Goal: Task Accomplishment & Management: Manage account settings

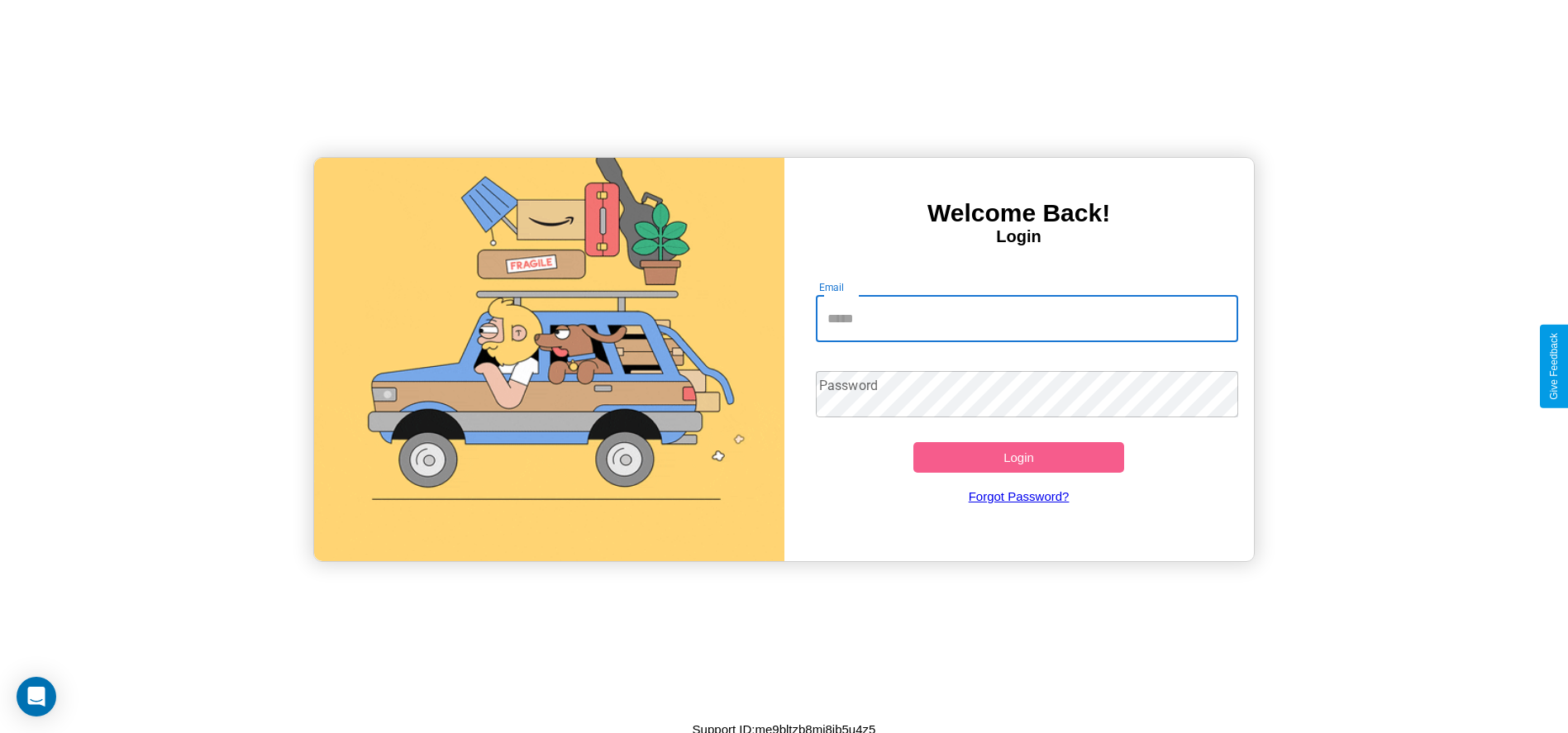
click at [1027, 318] on input "Email" at bounding box center [1027, 318] width 422 height 46
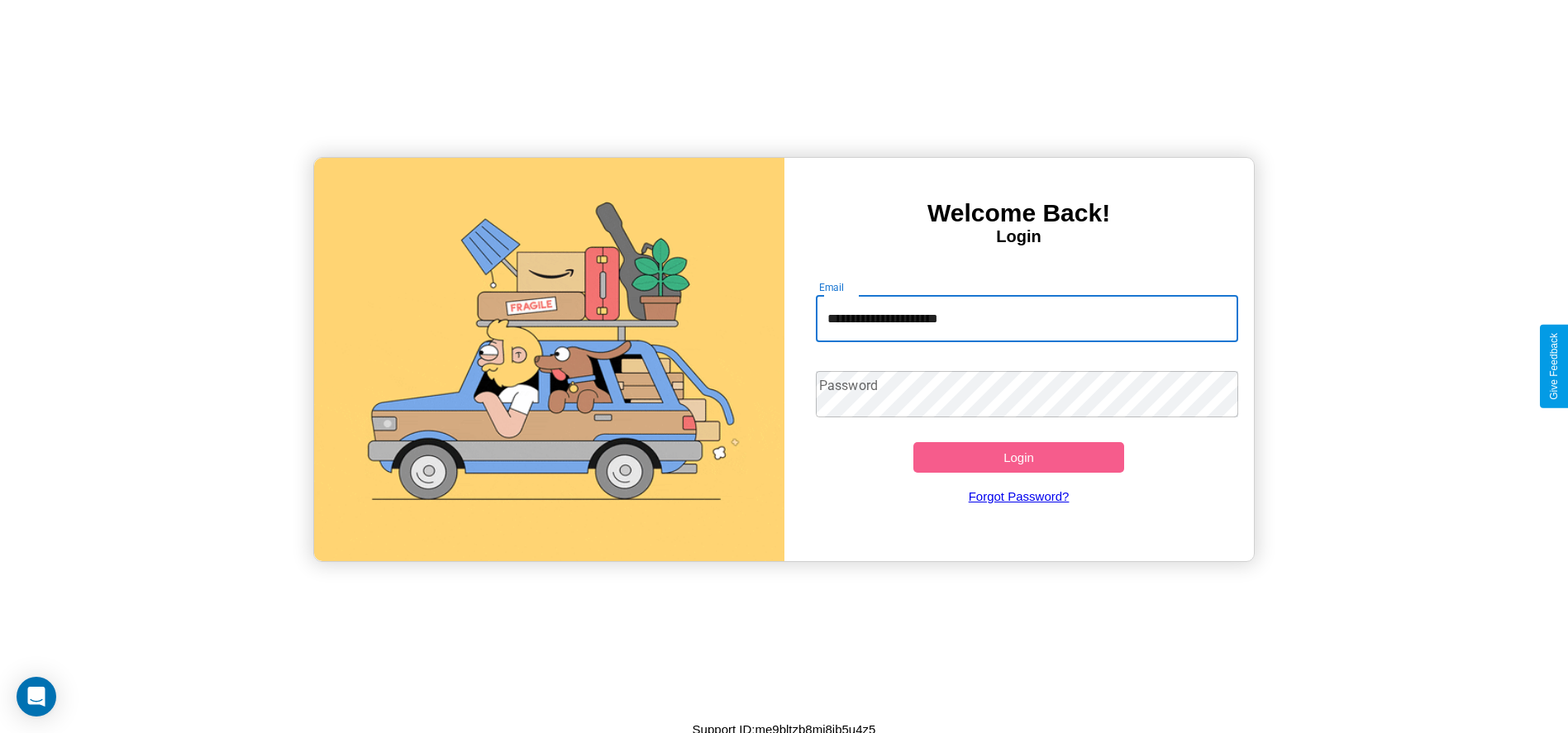
type input "**********"
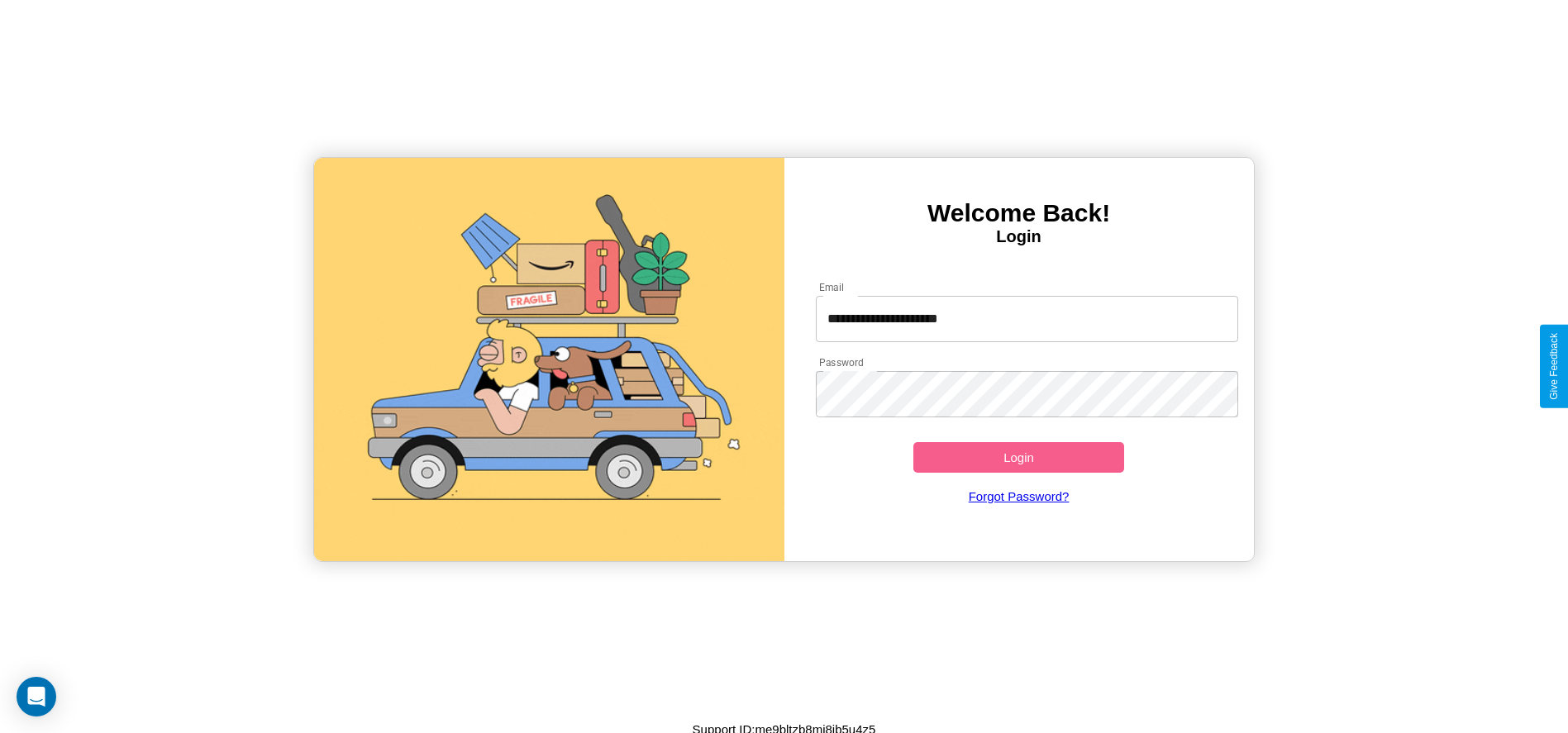
click at [1018, 457] on button "Login" at bounding box center [1018, 457] width 212 height 30
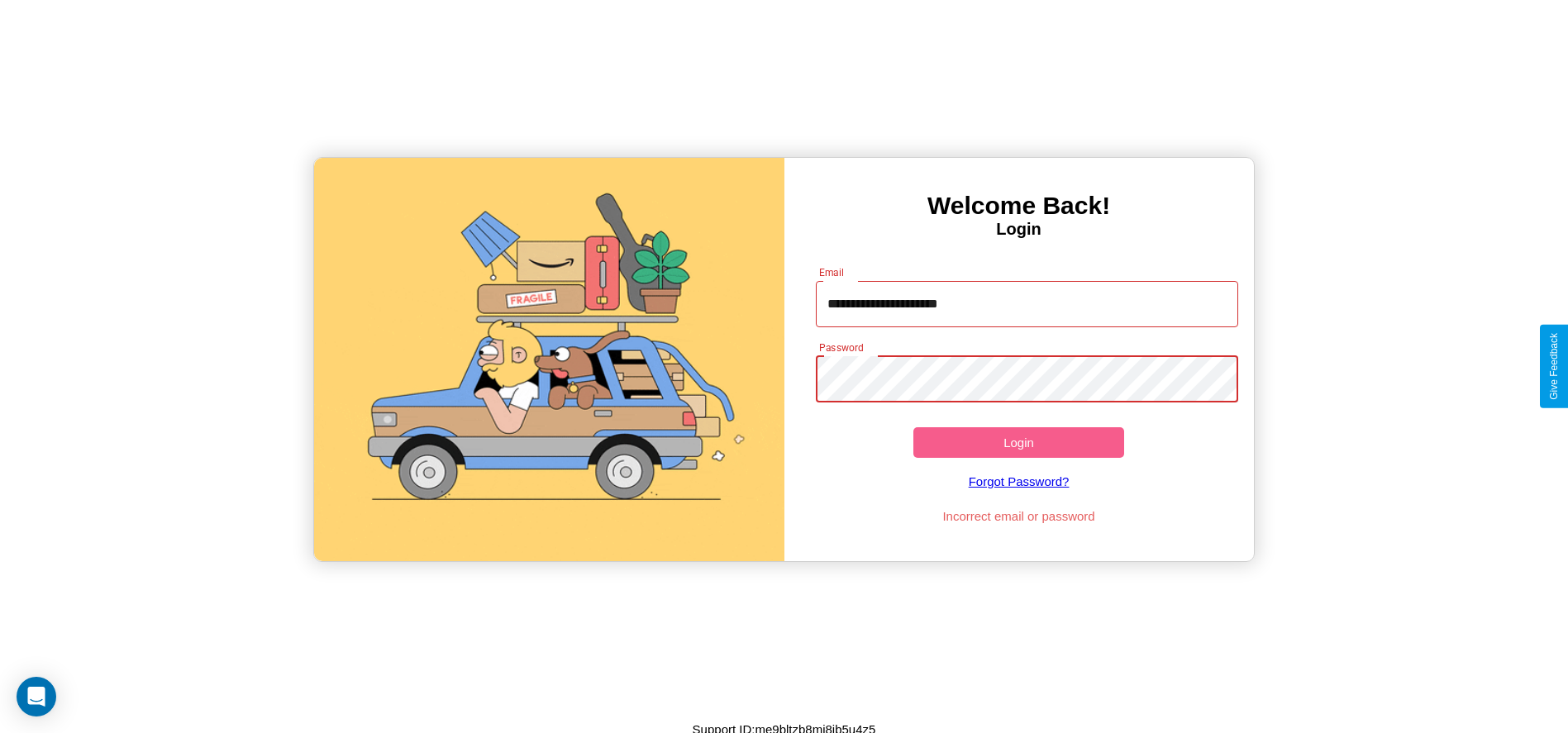
click at [1018, 442] on button "Login" at bounding box center [1018, 442] width 212 height 30
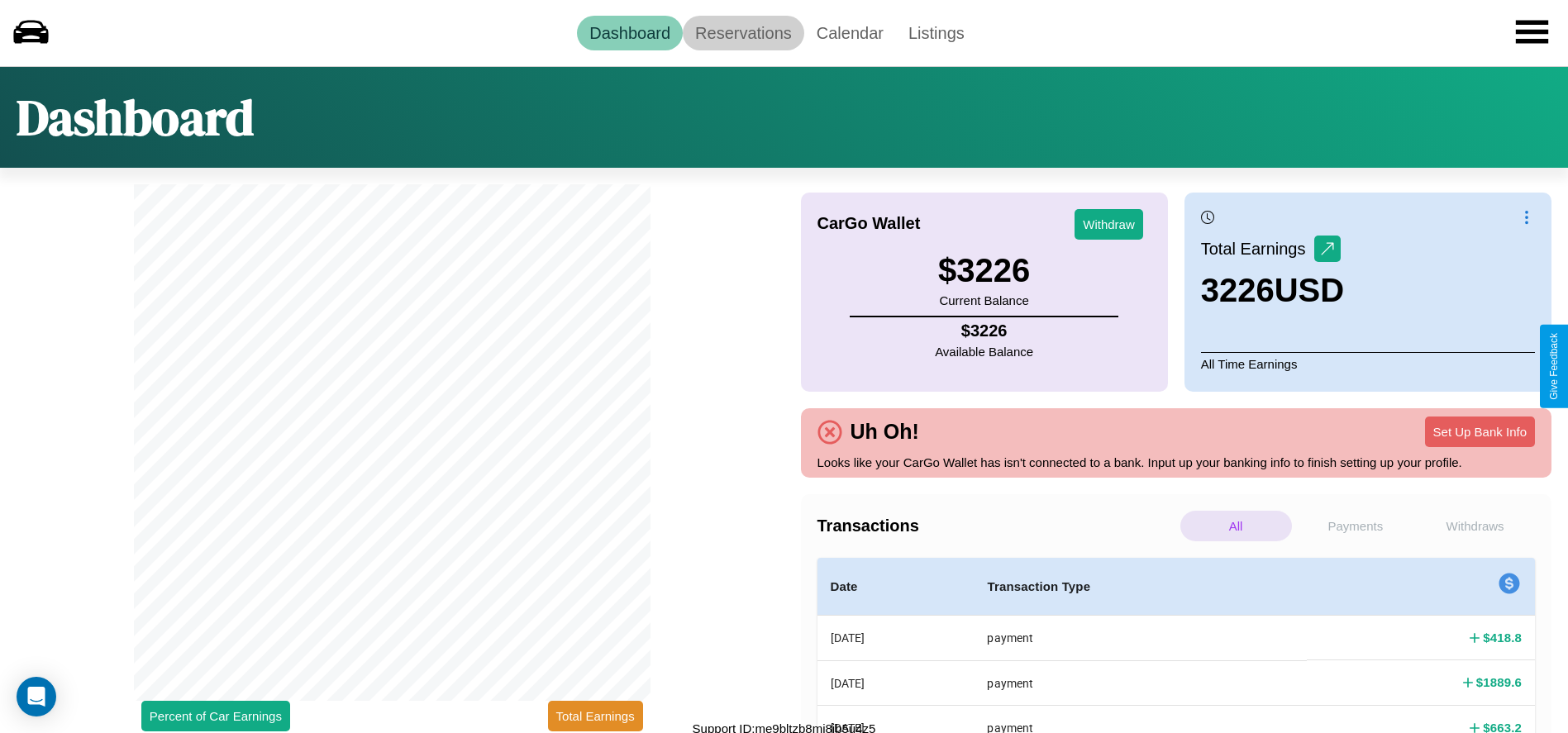
click at [743, 32] on link "Reservations" at bounding box center [744, 33] width 121 height 35
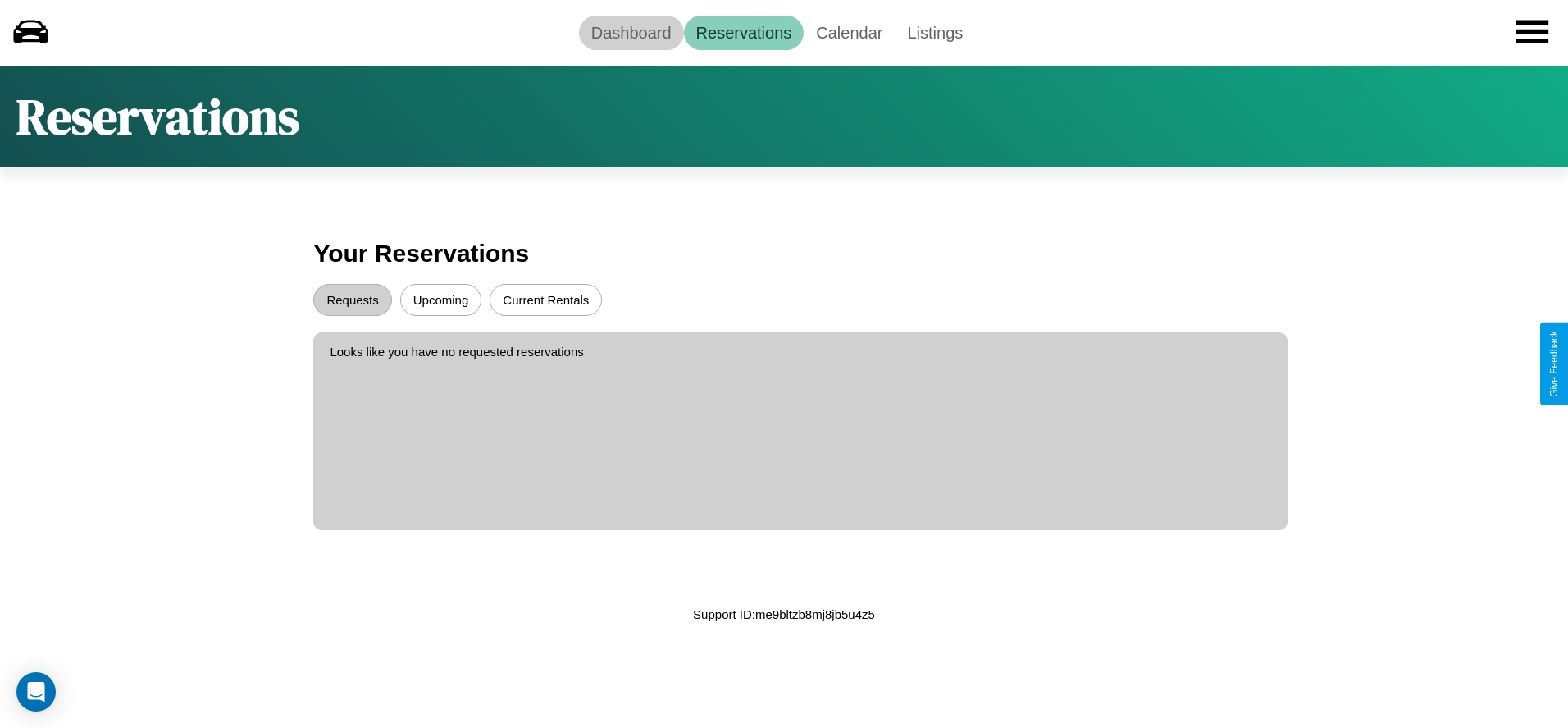
click at [631, 32] on link "Dashboard" at bounding box center [631, 33] width 105 height 34
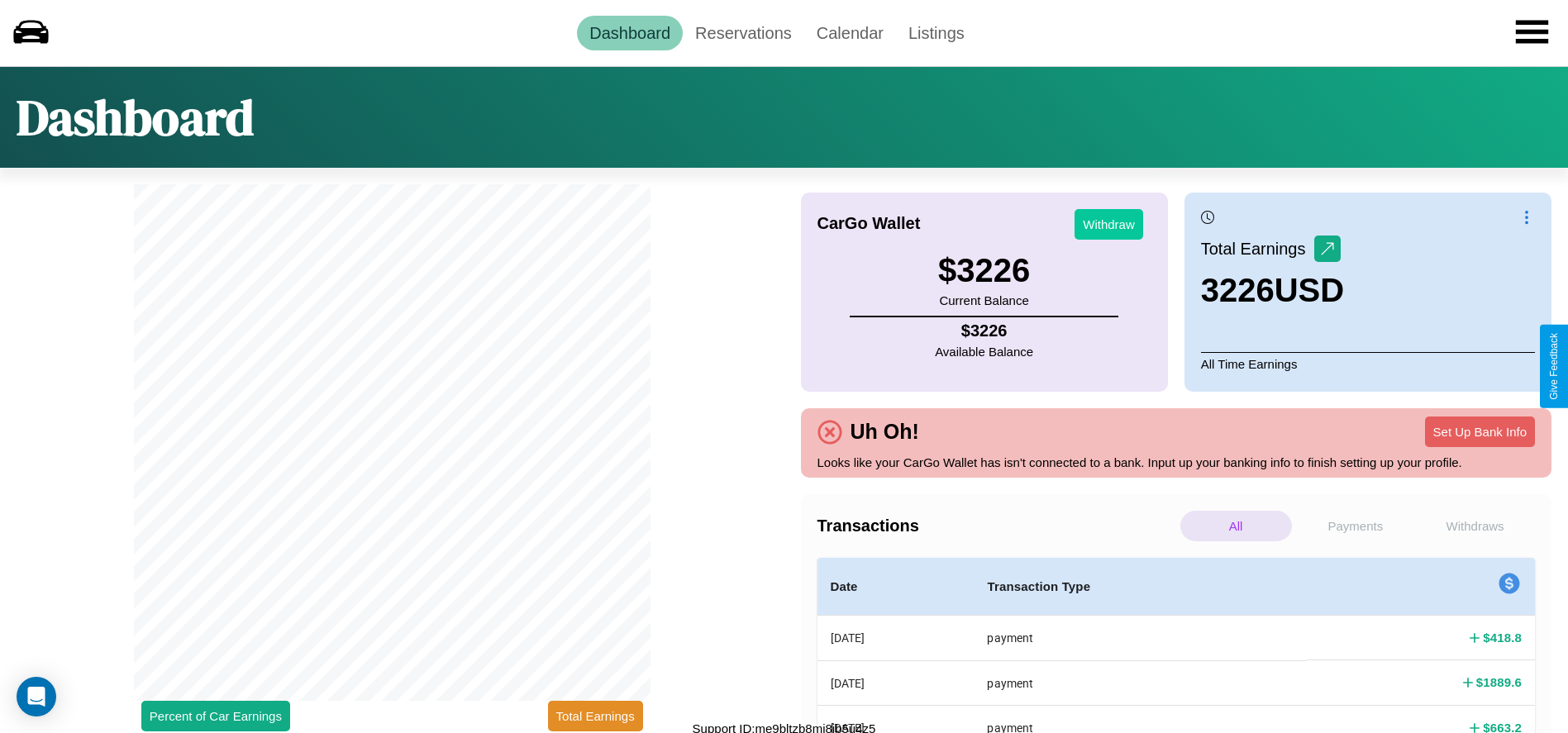
click at [1109, 224] on button "Withdraw" at bounding box center [1109, 224] width 68 height 30
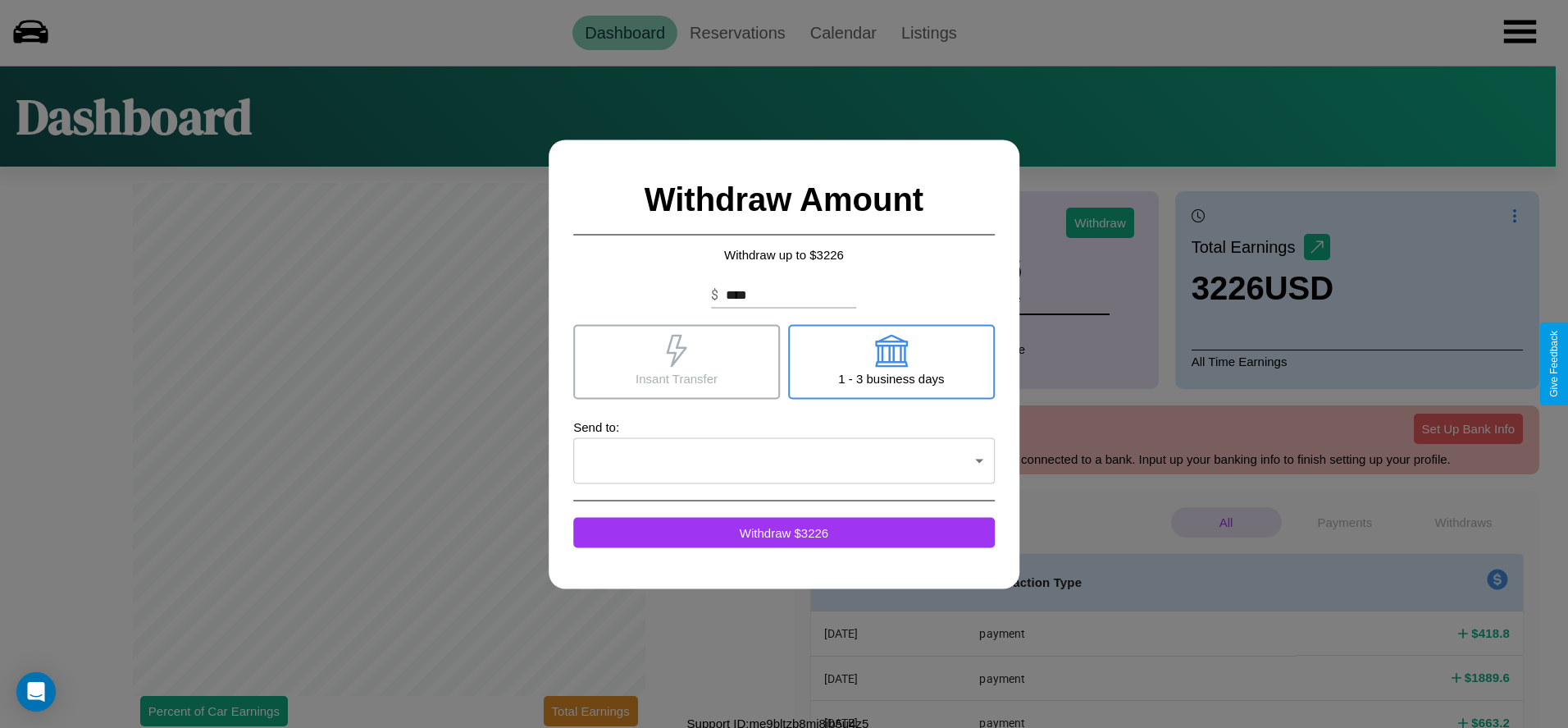
click at [891, 361] on icon at bounding box center [891, 350] width 33 height 33
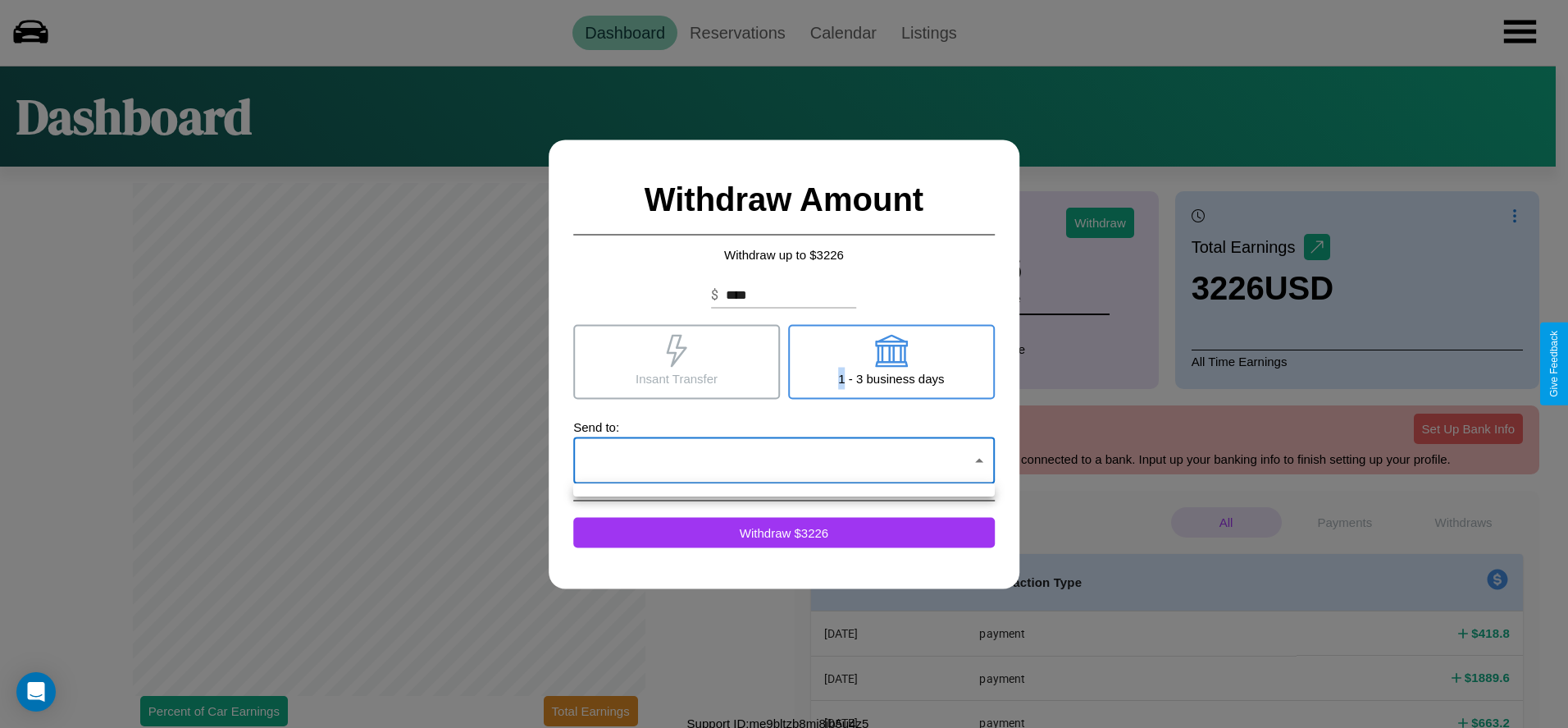
click at [784, 460] on div at bounding box center [784, 364] width 1568 height 728
